Goal: Check status: Check status

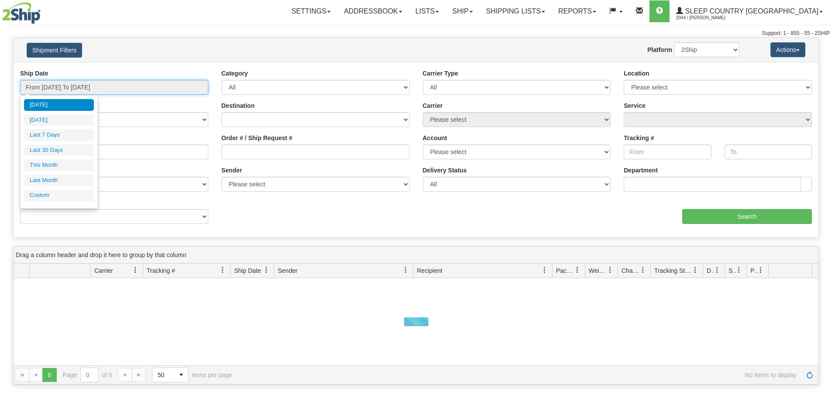
click at [113, 88] on input "From [DATE] To [DATE]" at bounding box center [114, 87] width 188 height 15
click at [65, 149] on li "Last 30 Days" at bounding box center [59, 151] width 70 height 12
type input "From [DATE] To [DATE]"
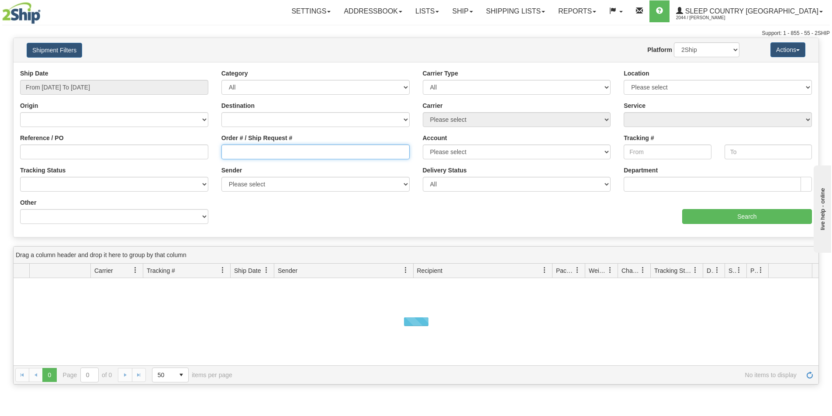
drag, startPoint x: 275, startPoint y: 151, endPoint x: 313, endPoint y: 159, distance: 39.0
click at [276, 151] on input "Order # / Ship Request #" at bounding box center [315, 152] width 188 height 15
paste input "9000I082681"
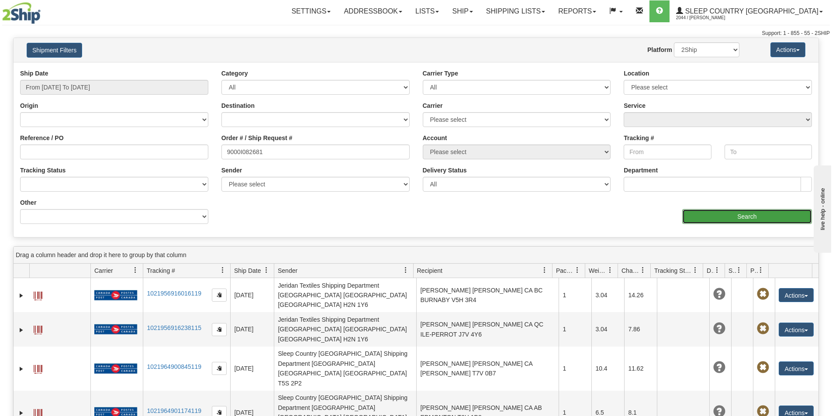
click at [703, 215] on input "Search" at bounding box center [747, 216] width 130 height 15
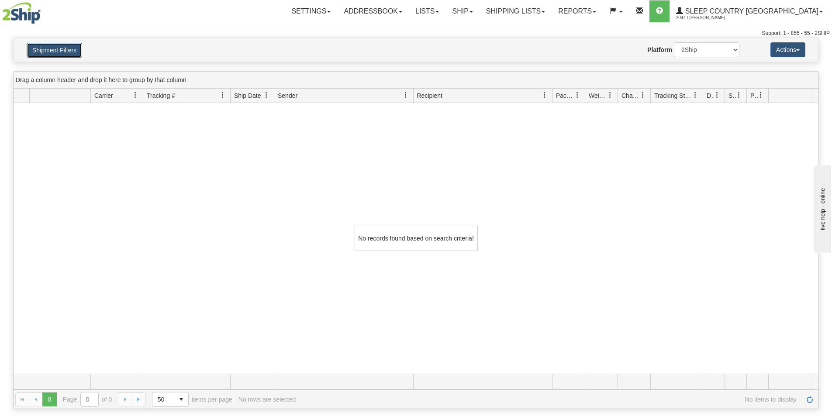
click at [64, 55] on button "Shipment Filters" at bounding box center [54, 50] width 55 height 15
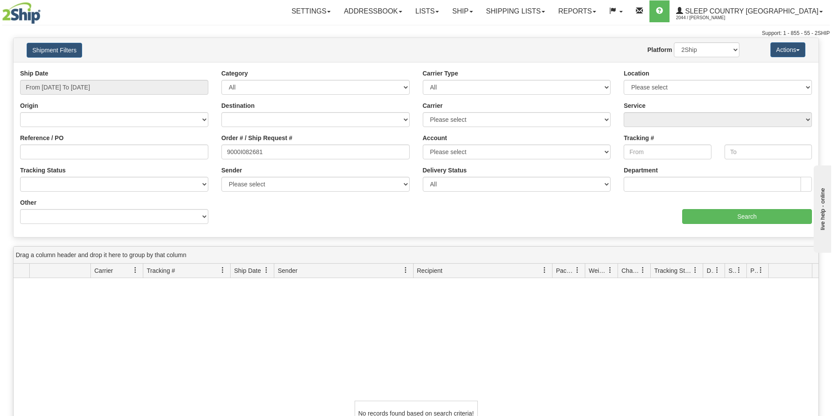
drag, startPoint x: 111, startPoint y: 57, endPoint x: 143, endPoint y: 87, distance: 44.5
click at [111, 57] on h4 "Shipment Filters" at bounding box center [86, 49] width 132 height 15
click at [273, 157] on input "9000I082681" at bounding box center [315, 152] width 188 height 15
drag, startPoint x: 269, startPoint y: 153, endPoint x: 174, endPoint y: 153, distance: 94.7
click at [175, 69] on div "Reference / PO Order # / Ship Request # 9000I082681 Account Please select [GEOG…" at bounding box center [416, 69] width 805 height 0
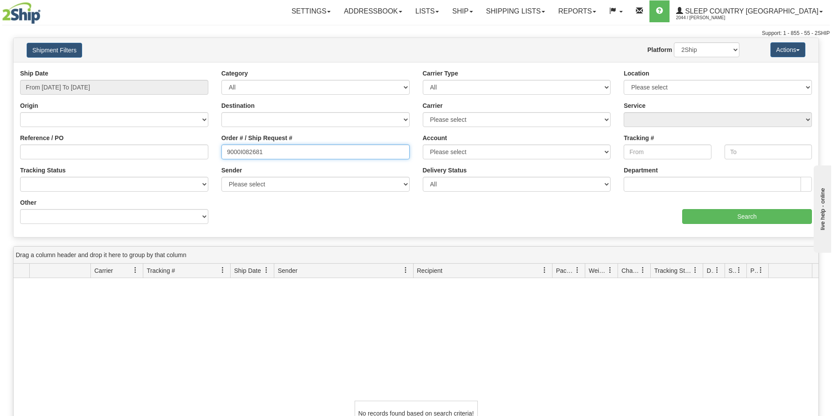
paste input "581"
type input "9000I085811"
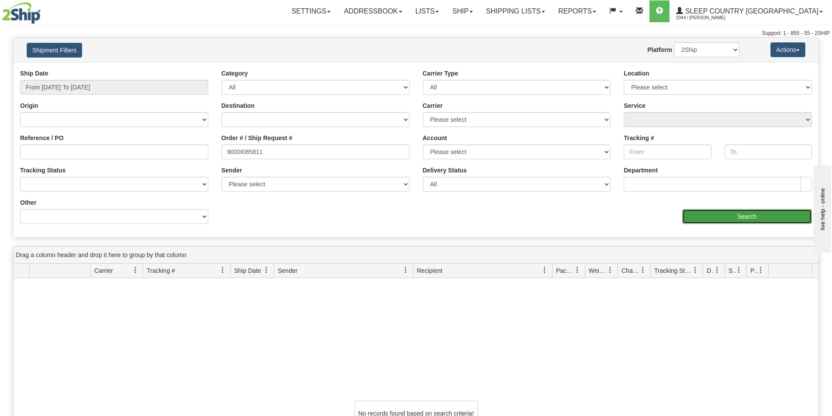
click at [759, 217] on input "Search" at bounding box center [747, 216] width 130 height 15
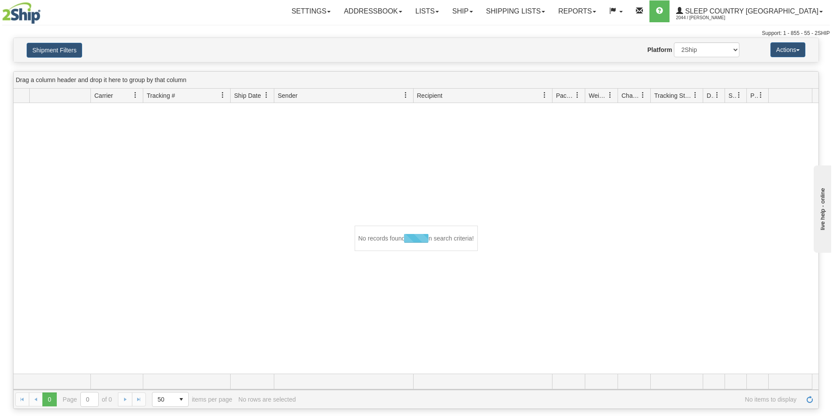
click at [214, 14] on div "Settings Shipping Preferences Fields Preferences New Addressbook Recipients" at bounding box center [488, 11] width 682 height 22
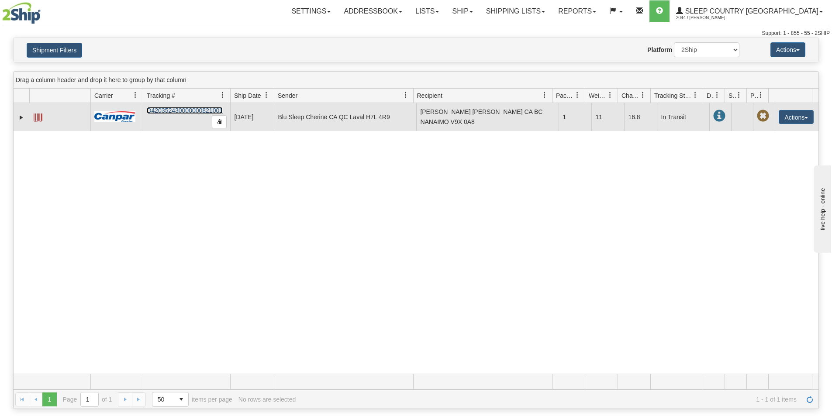
click at [201, 109] on link "D420352430000000821001" at bounding box center [185, 110] width 76 height 7
